Goal: Task Accomplishment & Management: Complete application form

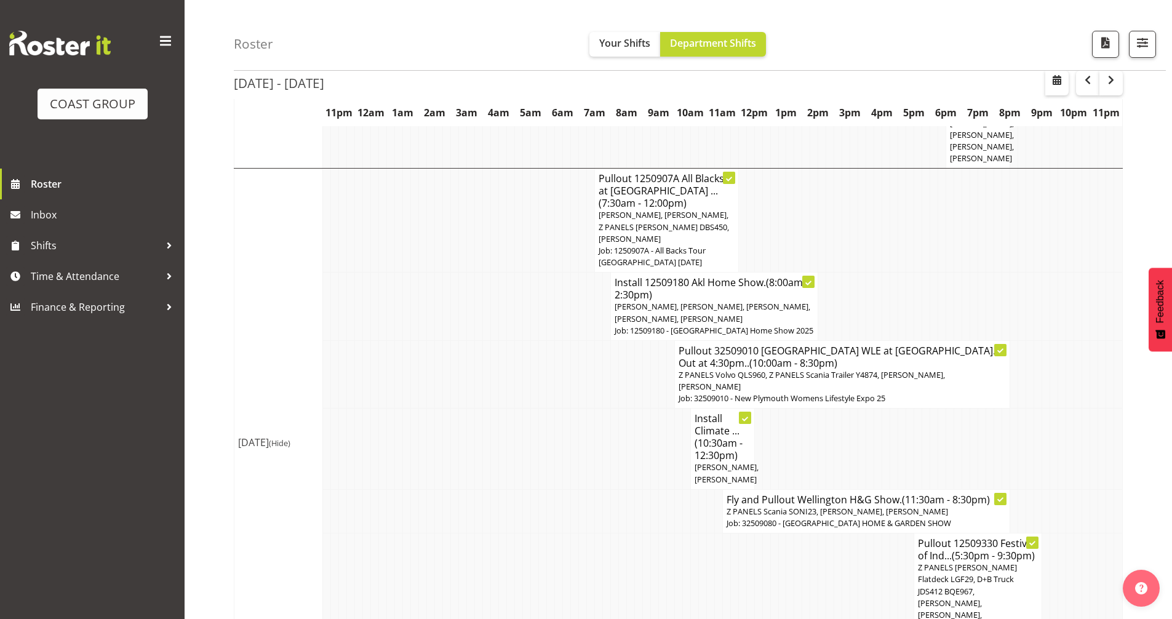
scroll to position [571, 0]
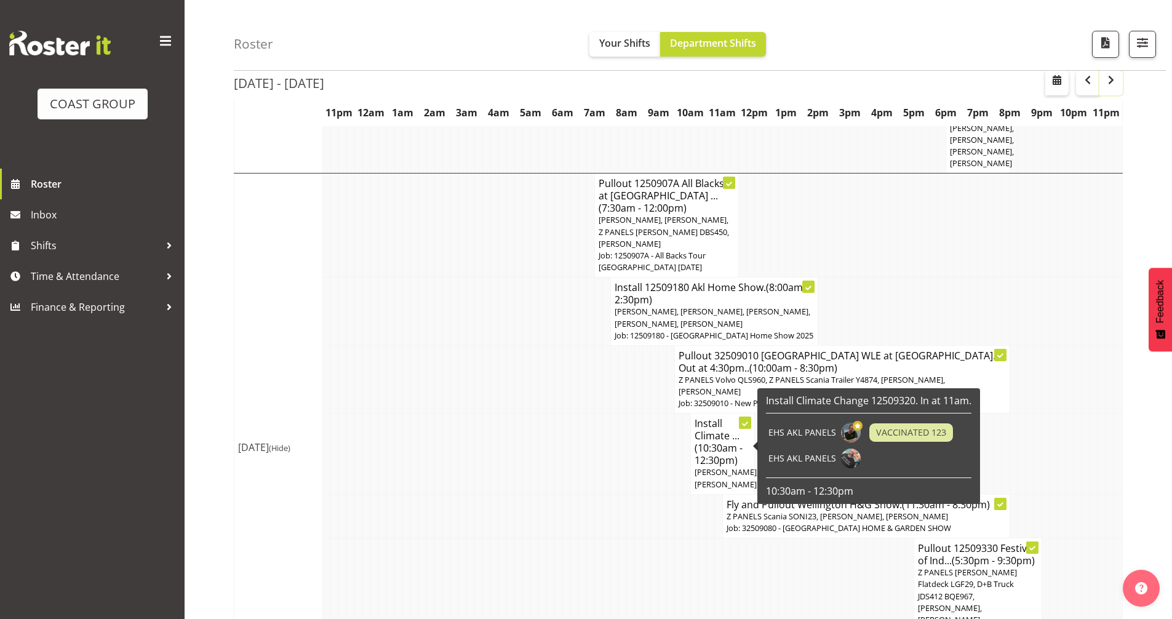
click at [1121, 86] on button "button" at bounding box center [1111, 83] width 23 height 25
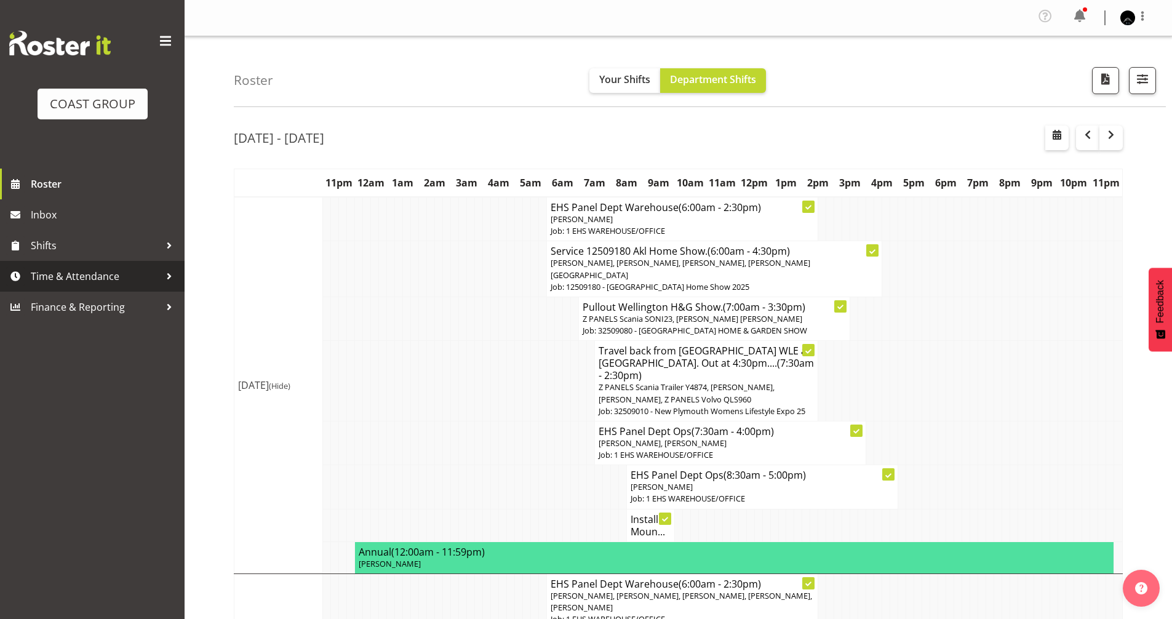
click at [78, 279] on span "Time & Attendance" at bounding box center [95, 276] width 129 height 18
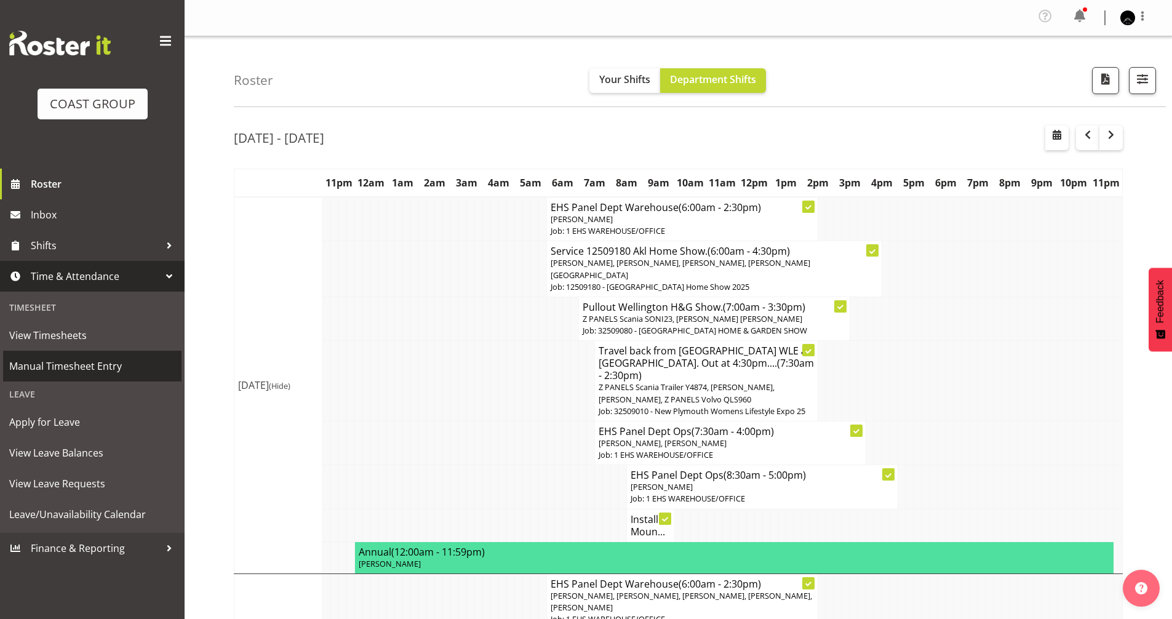
click at [93, 372] on span "Manual Timesheet Entry" at bounding box center [92, 366] width 166 height 18
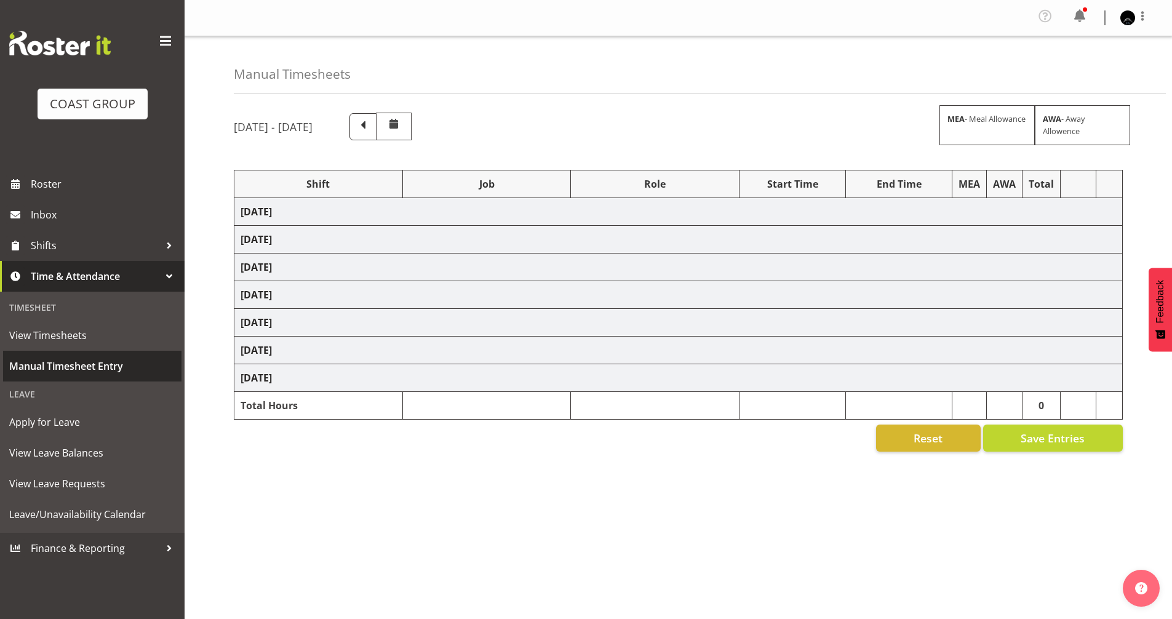
select select "80882"
select select "9932"
select select "80882"
select select "9932"
select select "78457"
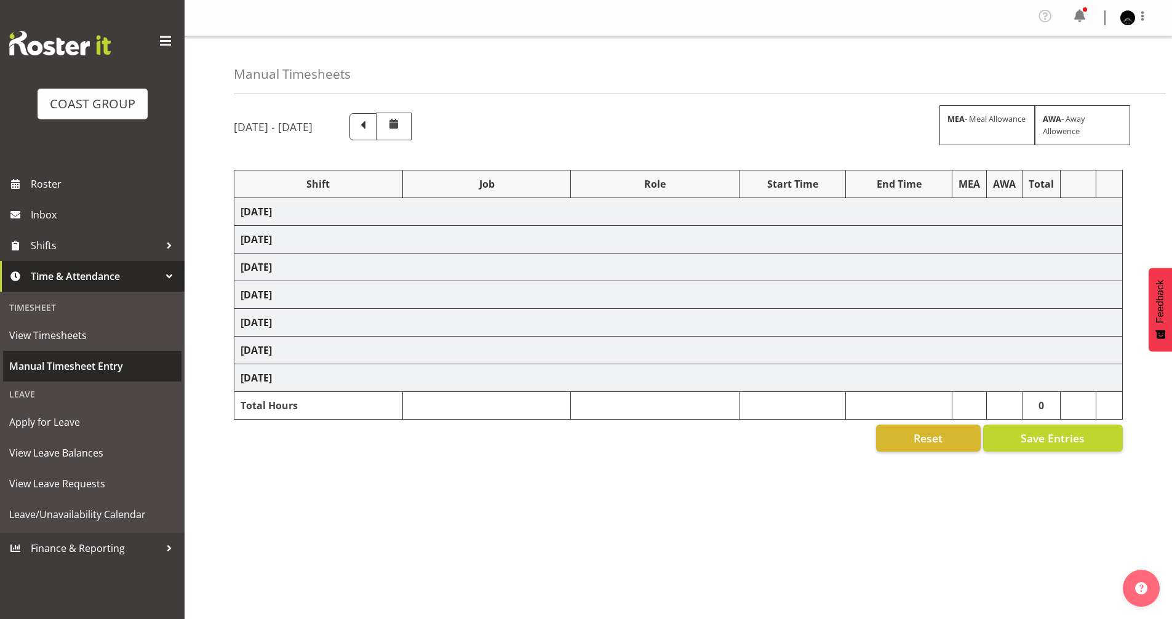
select select "9630"
select select "80882"
select select "9932"
select select "80882"
select select "9932"
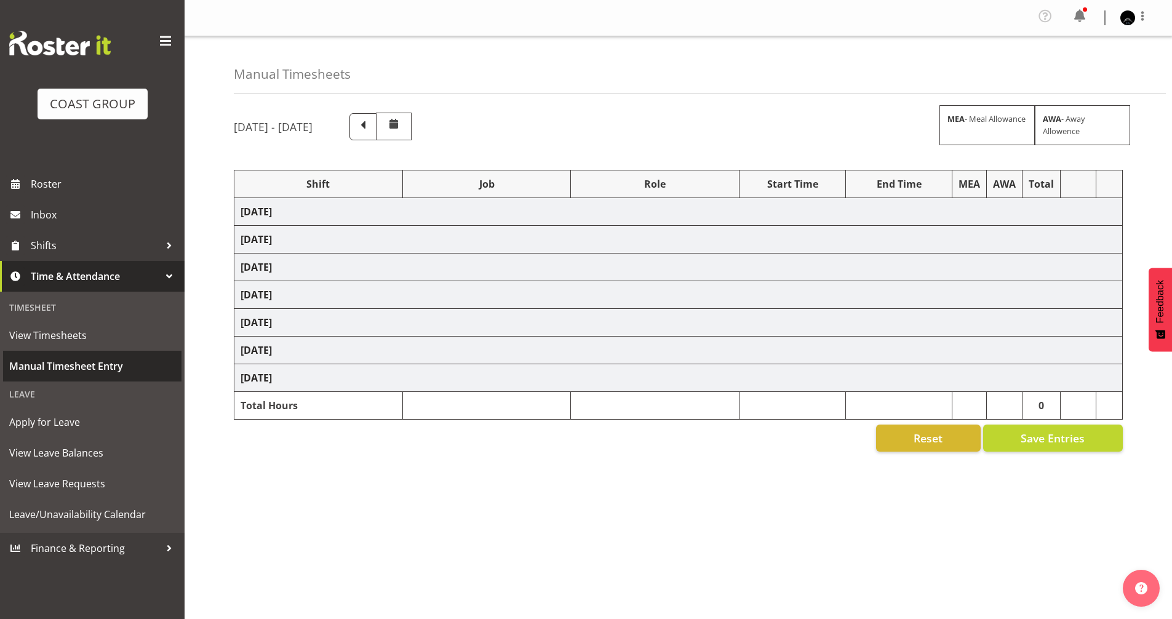
select select "80882"
select select "9932"
select select "80882"
select select "9932"
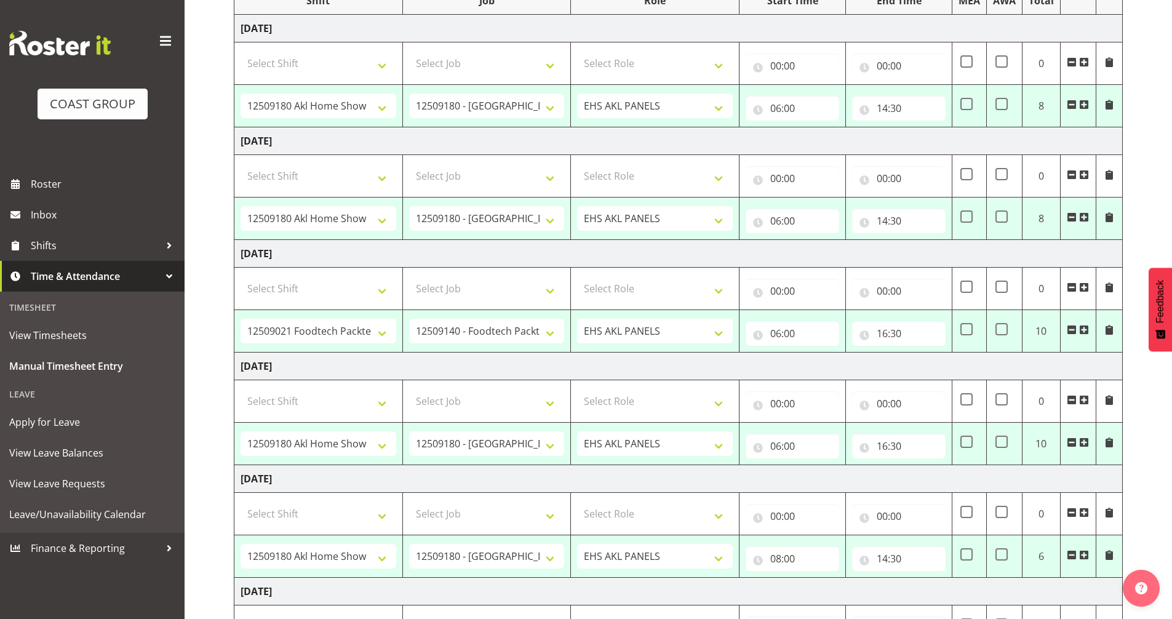
scroll to position [185, 0]
click at [883, 444] on input "16:30" at bounding box center [899, 445] width 94 height 25
click at [936, 479] on select "00 01 02 03 04 05 06 07 08 09 10 11 12 13 14 15 16 17 18 19 20 21 22 23" at bounding box center [937, 477] width 28 height 25
select select "18"
click at [923, 465] on select "00 01 02 03 04 05 06 07 08 09 10 11 12 13 14 15 16 17 18 19 20 21 22 23" at bounding box center [937, 477] width 28 height 25
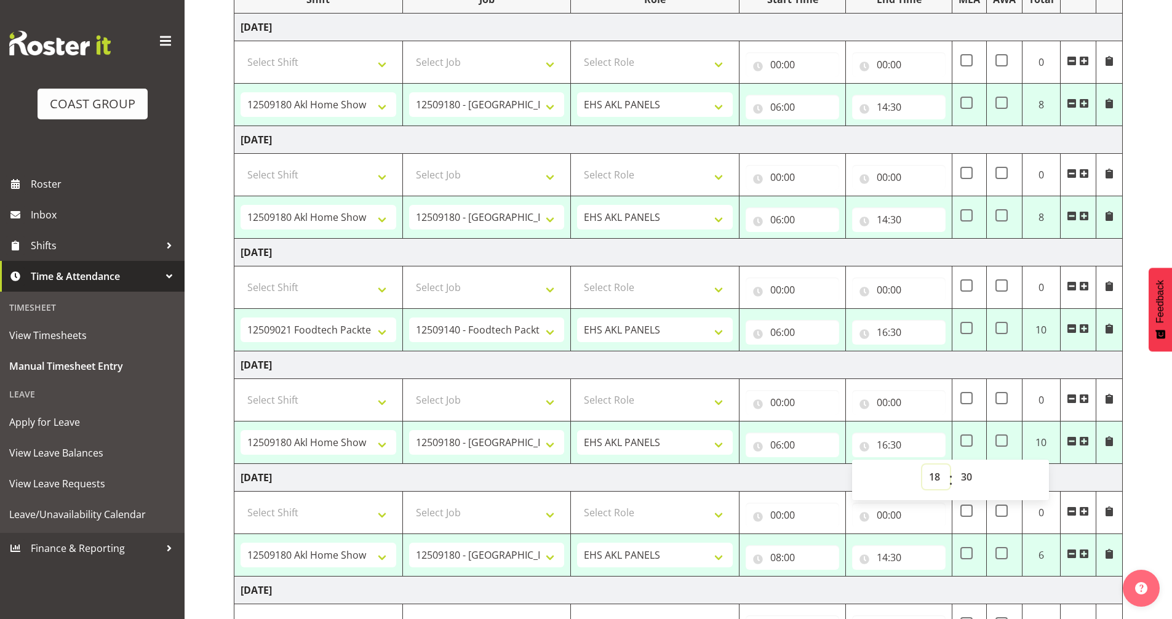
type input "18:30"
click at [968, 476] on select "00 01 02 03 04 05 06 07 08 09 10 11 12 13 14 15 16 17 18 19 20 21 22 23 24 25 2…" at bounding box center [969, 477] width 28 height 25
select select "0"
click at [955, 465] on select "00 01 02 03 04 05 06 07 08 09 10 11 12 13 14 15 16 17 18 19 20 21 22 23 24 25 2…" at bounding box center [969, 477] width 28 height 25
type input "18:00"
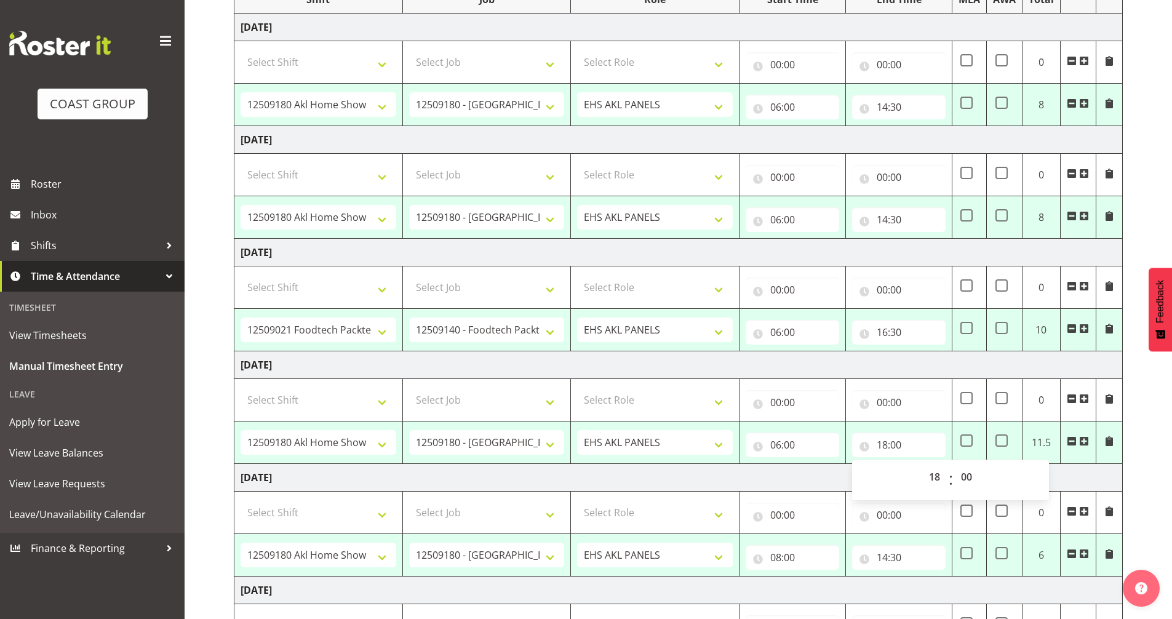
click at [1046, 365] on td "Saturday 6th September 2025" at bounding box center [678, 365] width 889 height 28
click at [974, 444] on td at bounding box center [969, 443] width 34 height 42
click at [964, 443] on span at bounding box center [967, 441] width 12 height 12
click at [964, 443] on input "checkbox" at bounding box center [965, 441] width 8 height 8
checkbox input "true"
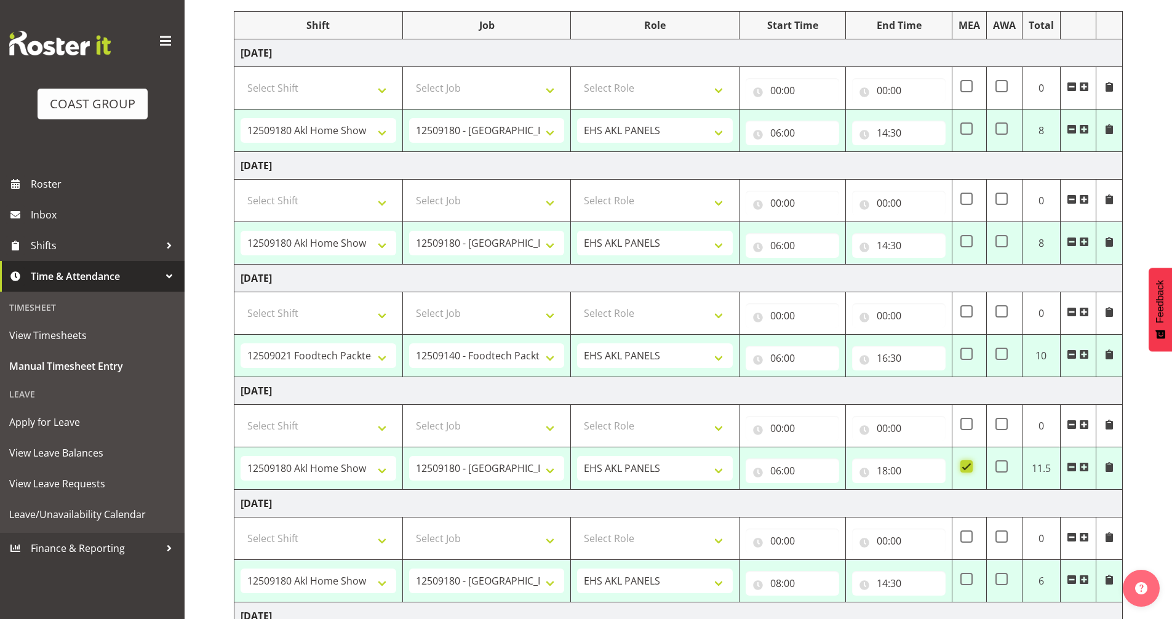
scroll to position [62, 0]
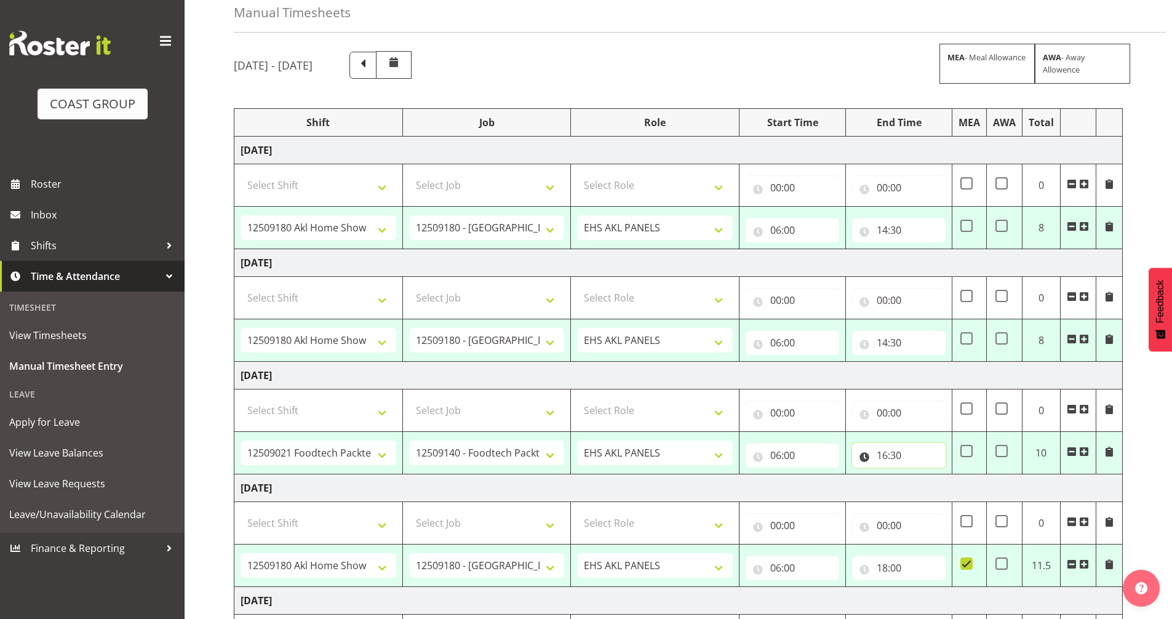
click at [884, 457] on input "16:30" at bounding box center [899, 455] width 94 height 25
click at [935, 488] on select "00 01 02 03 04 05 06 07 08 09 10 11 12 13 14 15 16 17 18 19 20 21 22 23" at bounding box center [937, 487] width 28 height 25
drag, startPoint x: 905, startPoint y: 499, endPoint x: 818, endPoint y: 73, distance: 434.8
click at [818, 73] on div "September 3rd - September 9th 2025 MEA - Meal Allowance AWA - Away Allowence" at bounding box center [678, 65] width 889 height 28
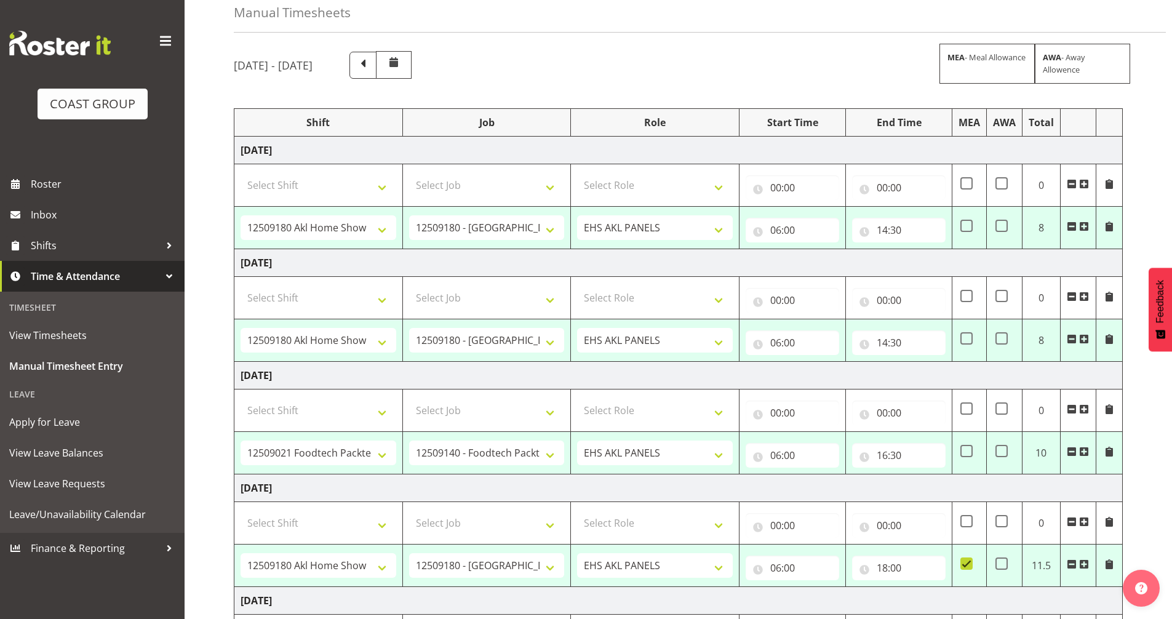
drag, startPoint x: 535, startPoint y: 201, endPoint x: 731, endPoint y: 60, distance: 241.2
click at [731, 60] on div "September 3rd - September 9th 2025 MEA - Meal Allowance AWA - Away Allowence" at bounding box center [678, 65] width 889 height 28
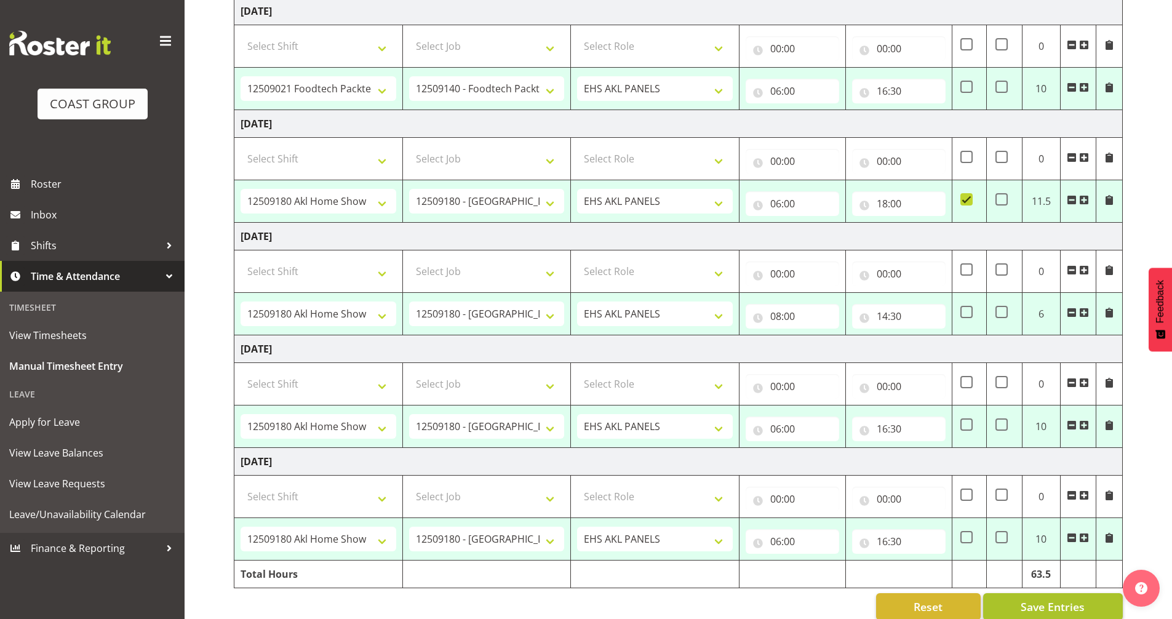
scroll to position [446, 0]
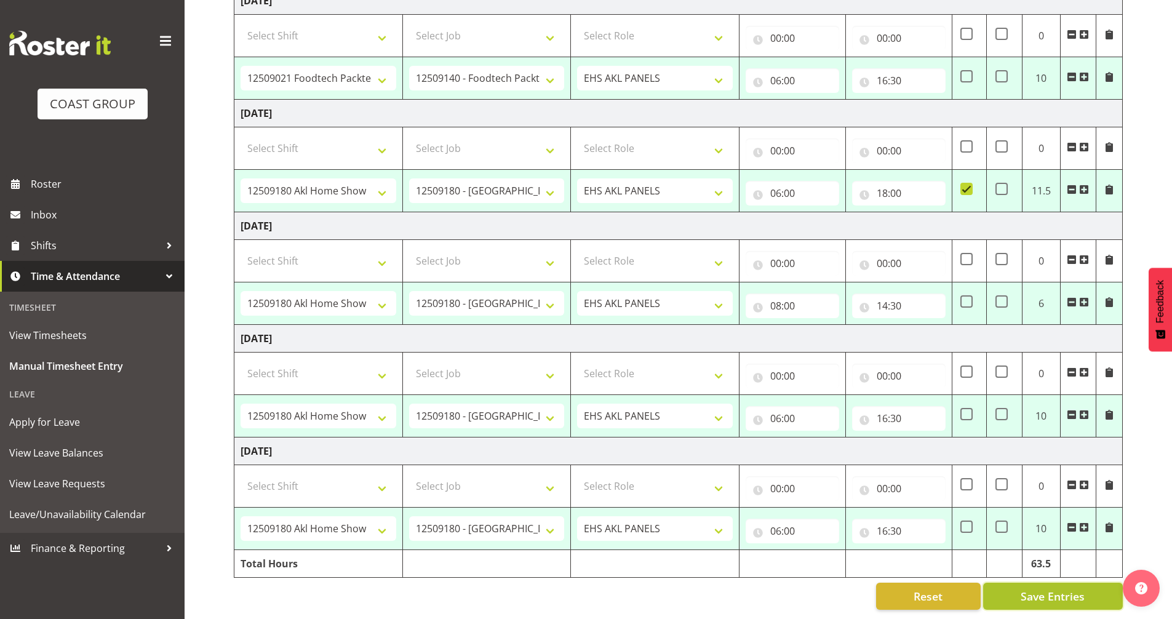
click at [1068, 596] on button "Save Entries" at bounding box center [1054, 596] width 140 height 27
select select "80882"
select select "9932"
type input "06:00"
type input "14:30"
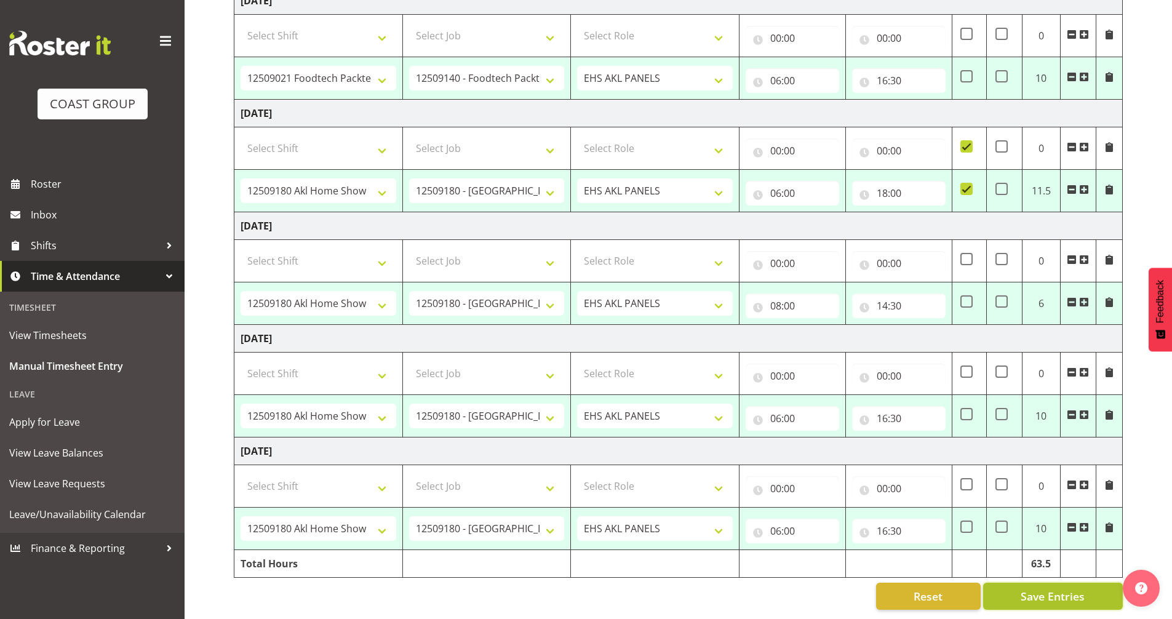
select select "80882"
select select "9932"
type input "06:00"
type input "14:30"
select select "78457"
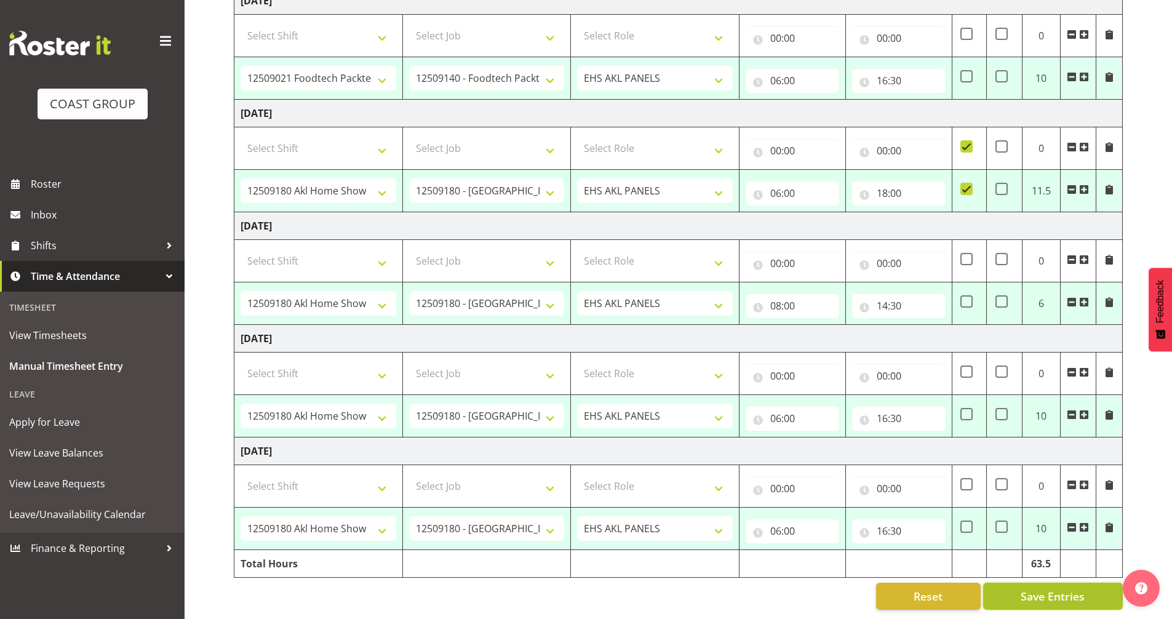
select select "9630"
type input "06:00"
type input "16:30"
select select "80882"
select select "9932"
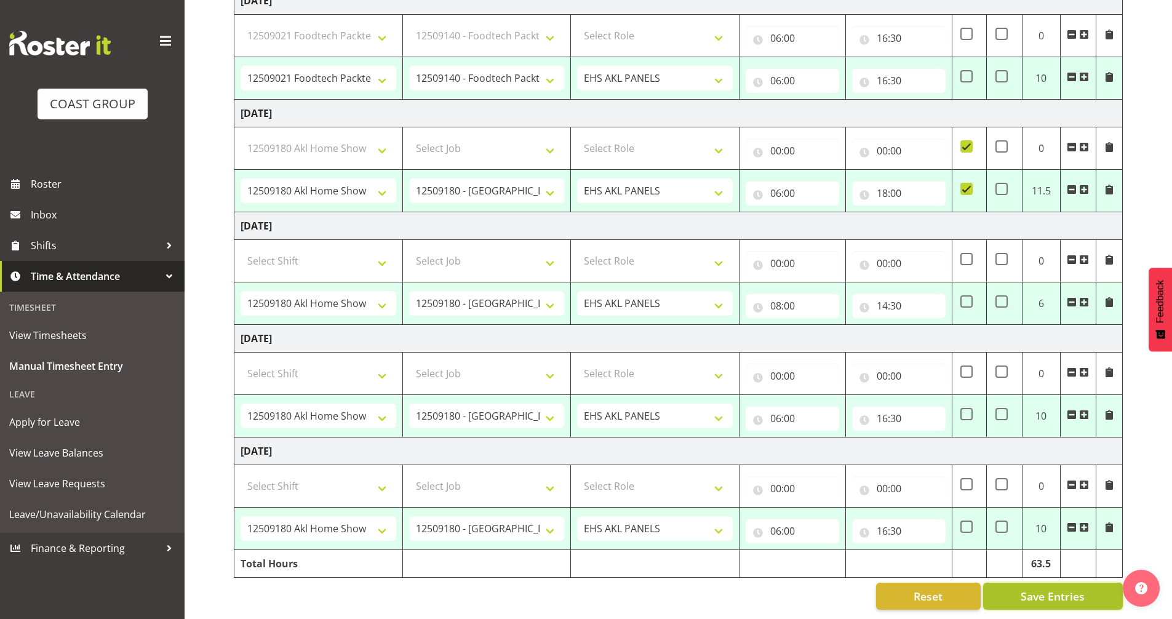
type input "06:00"
type input "18:00"
checkbox input "true"
select select "80882"
select select "9932"
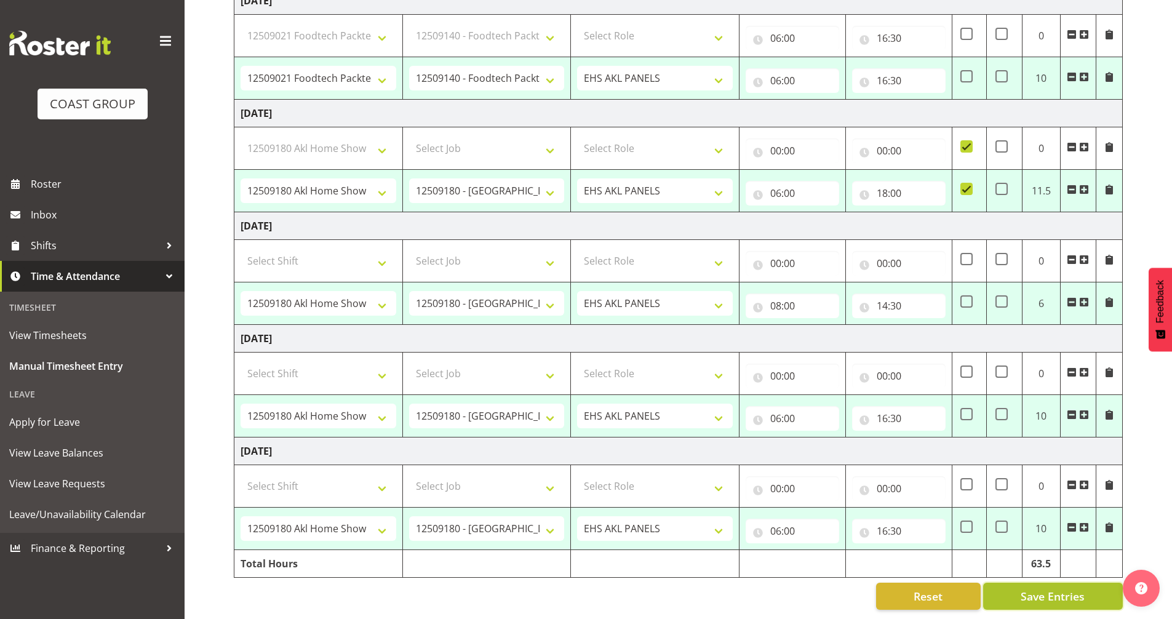
type input "08:00"
type input "14:30"
select select "80882"
select select "9932"
type input "06:00"
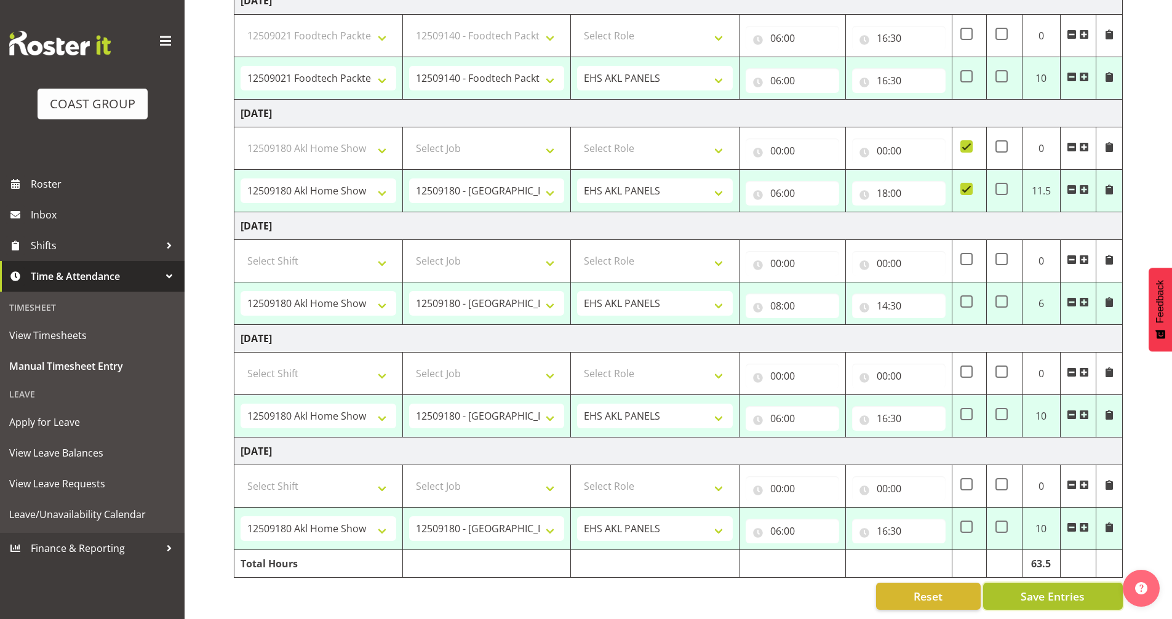
type input "16:30"
select select "80882"
select select "9932"
type input "06:00"
type input "16:30"
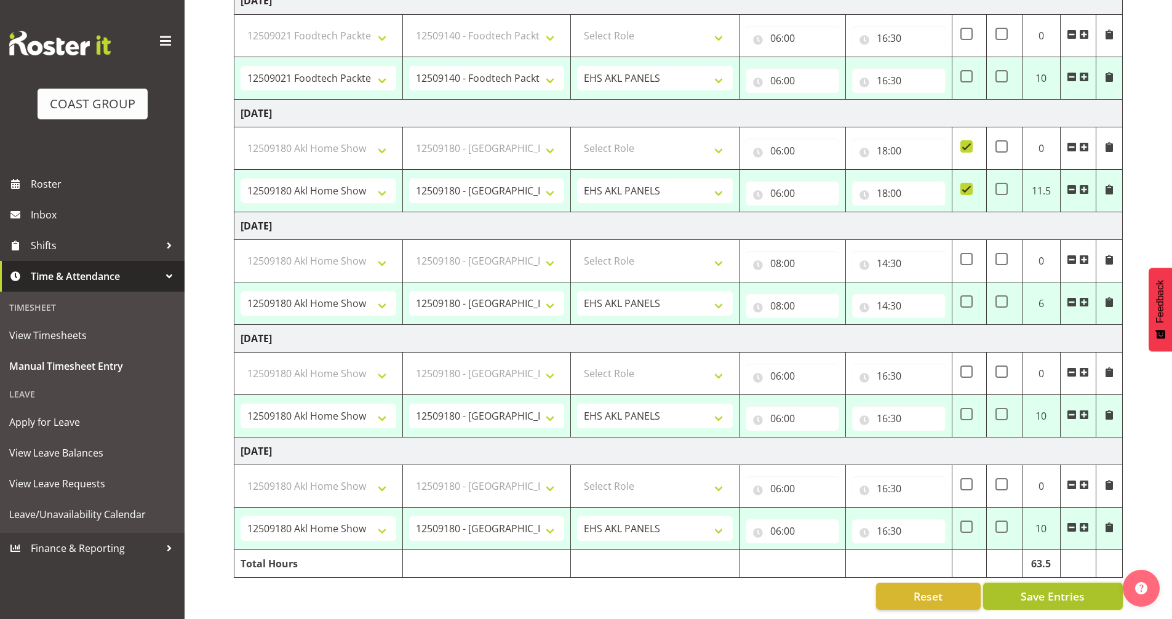
select select "80882"
select select "9932"
select select "78457"
select select "9630"
select select "80882"
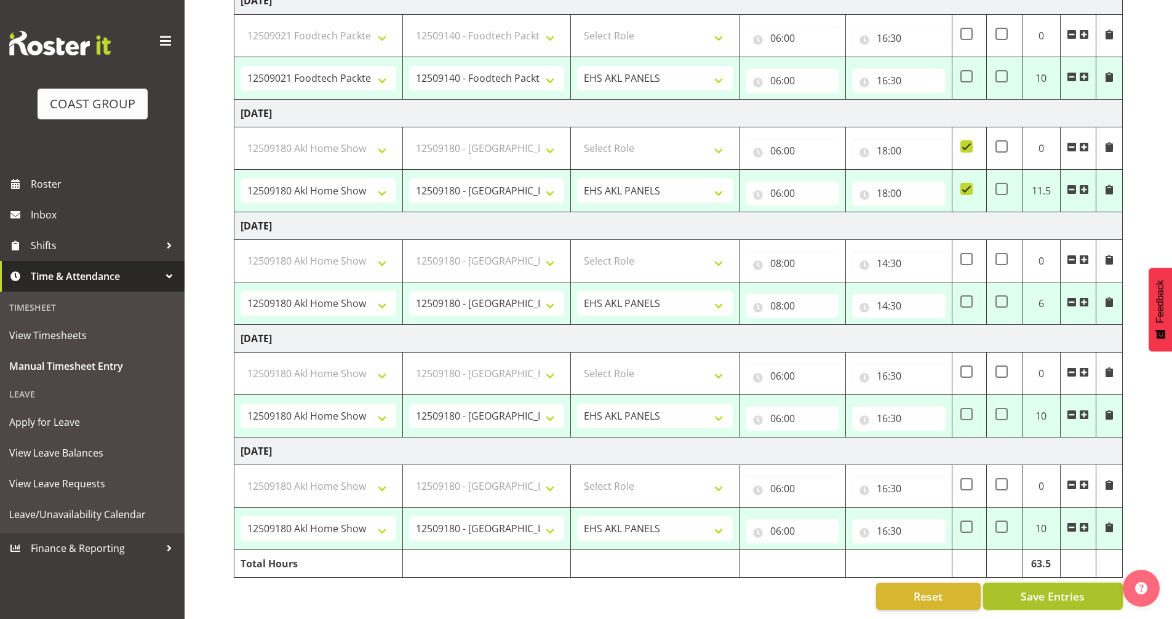
select select "9932"
select select "80882"
select select "9932"
select select "80882"
select select "9932"
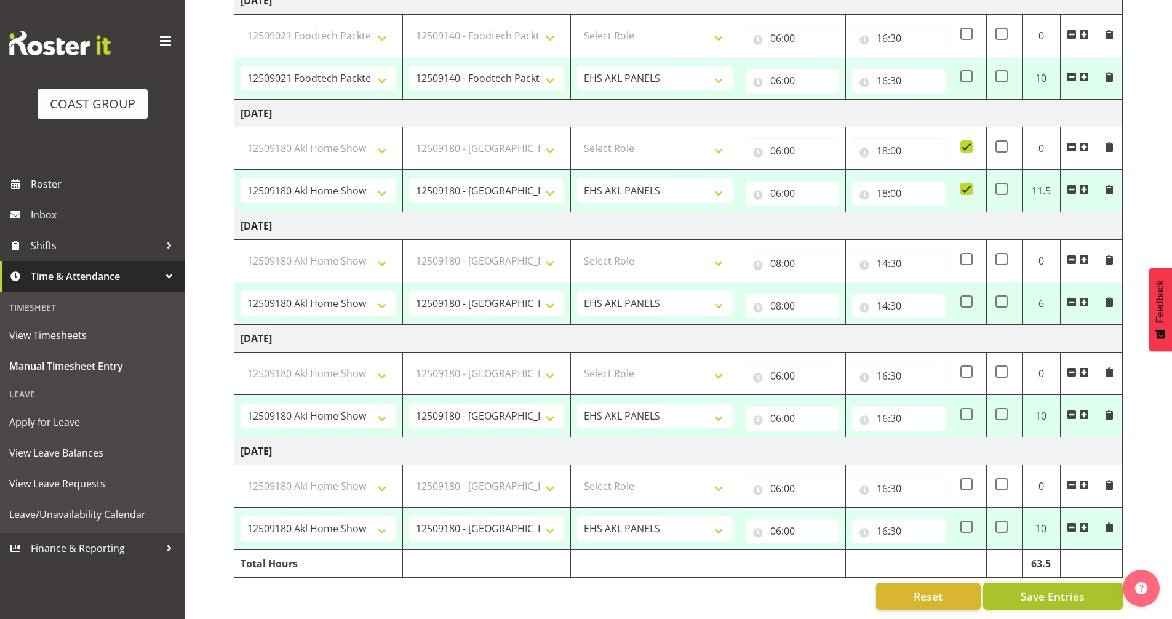
select select "80882"
select select "9932"
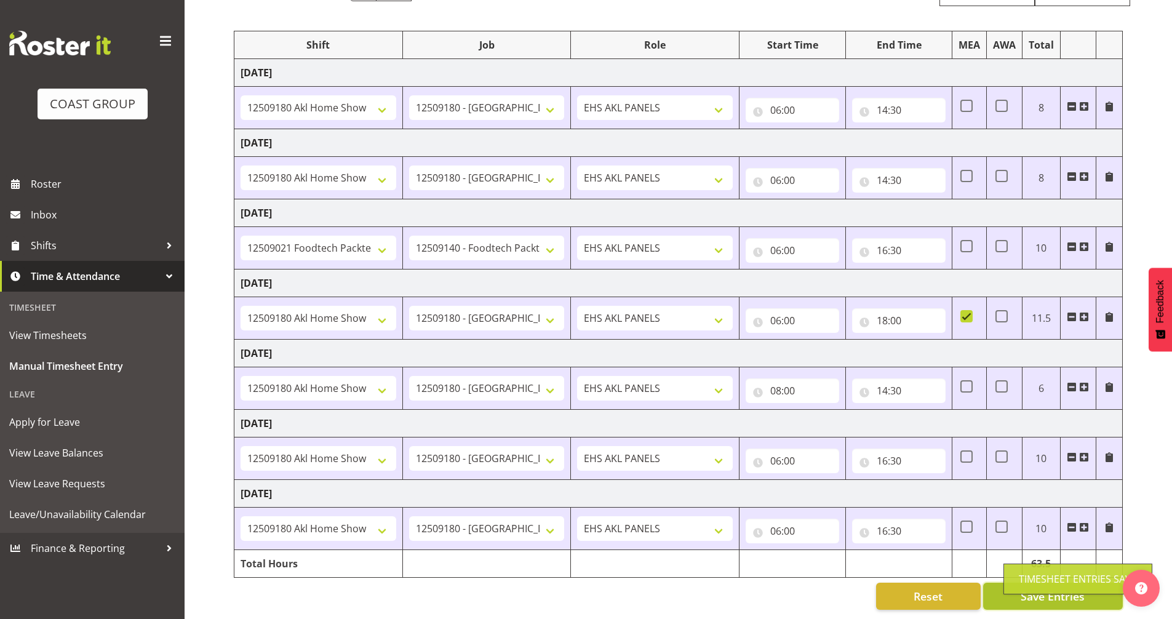
scroll to position [148, 0]
click at [1083, 480] on body "COAST GROUP Roster Inbox Shifts Time & Attendance Timesheet View Timesheets Man…" at bounding box center [586, 170] width 1172 height 619
click at [883, 452] on input "16:30" at bounding box center [899, 461] width 94 height 25
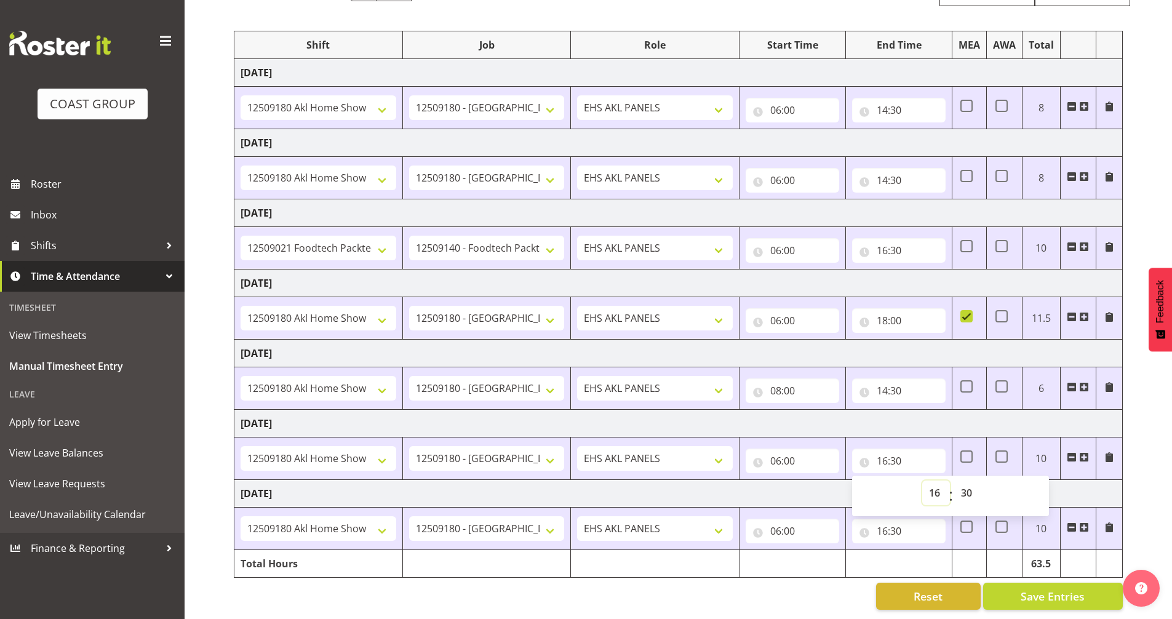
click at [939, 489] on select "00 01 02 03 04 05 06 07 08 09 10 11 12 13 14 15 16 17 18 19 20 21 22 23" at bounding box center [937, 493] width 28 height 25
select select "17"
click at [923, 481] on select "00 01 02 03 04 05 06 07 08 09 10 11 12 13 14 15 16 17 18 19 20 21 22 23" at bounding box center [937, 493] width 28 height 25
type input "17:30"
click at [1056, 590] on span "Save Entries" at bounding box center [1053, 596] width 64 height 16
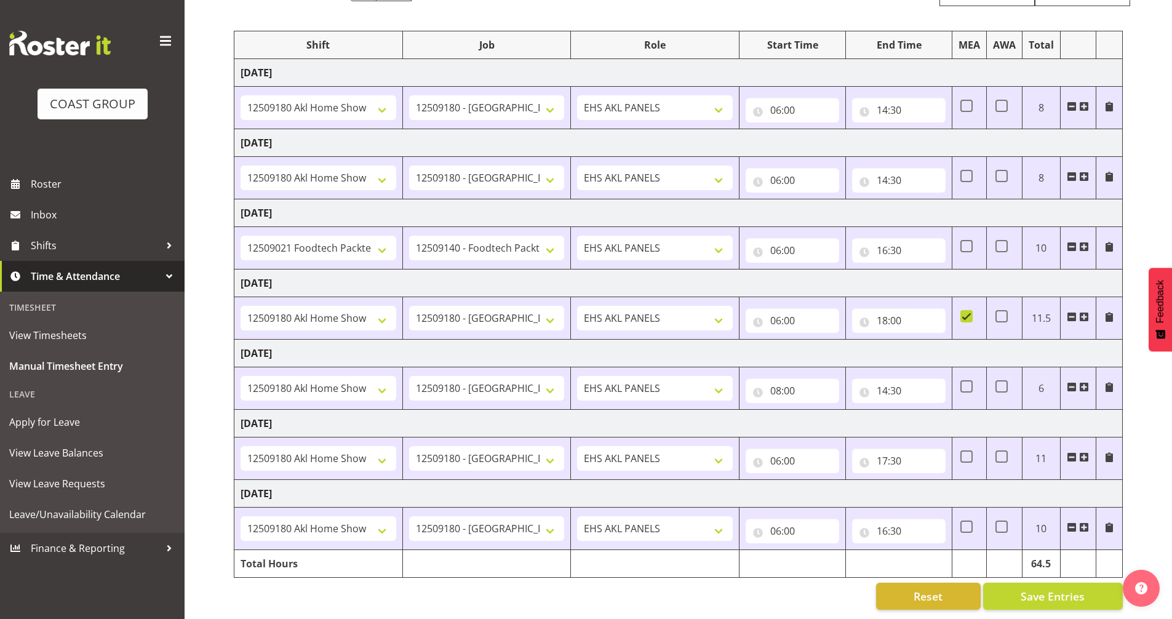
click at [904, 553] on td at bounding box center [899, 564] width 106 height 28
drag, startPoint x: 904, startPoint y: 553, endPoint x: 1143, endPoint y: 383, distance: 293.2
click at [1144, 383] on div "September 3rd - September 9th 2025 MEA - Meal Allowance AWA - Away Allowence Sh…" at bounding box center [703, 291] width 939 height 655
click at [969, 450] on td at bounding box center [969, 459] width 34 height 42
click at [969, 451] on span at bounding box center [967, 457] width 12 height 12
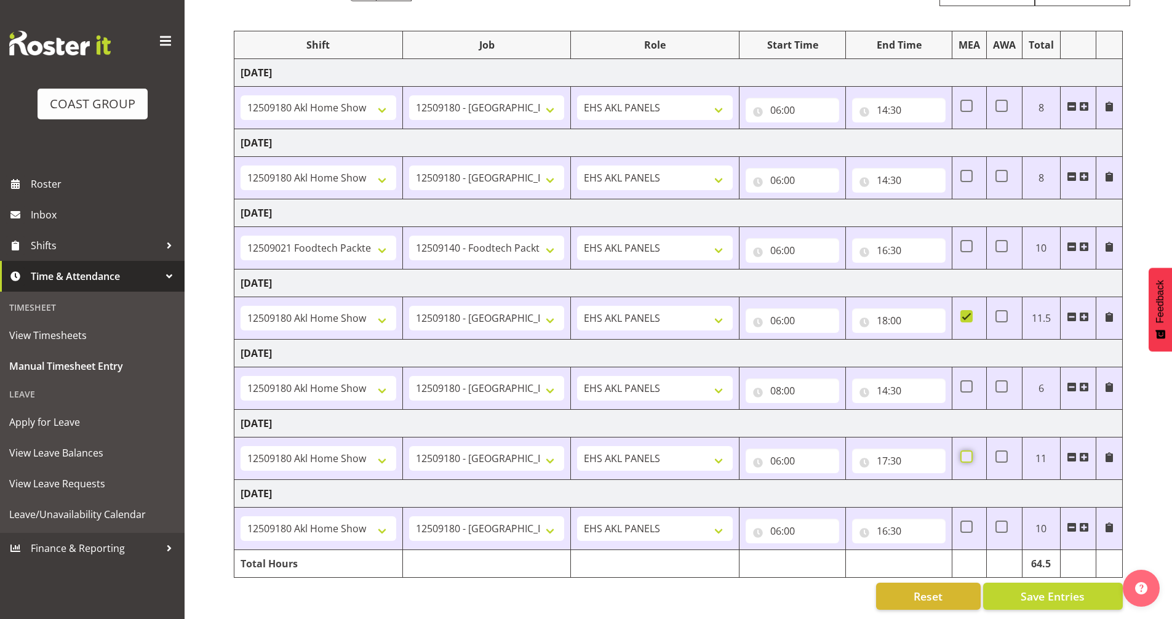
click at [969, 453] on input "checkbox" at bounding box center [965, 457] width 8 height 8
checkbox input "true"
click at [1053, 593] on span "Save Entries" at bounding box center [1053, 596] width 64 height 16
